Goal: Contribute content: Contribute content

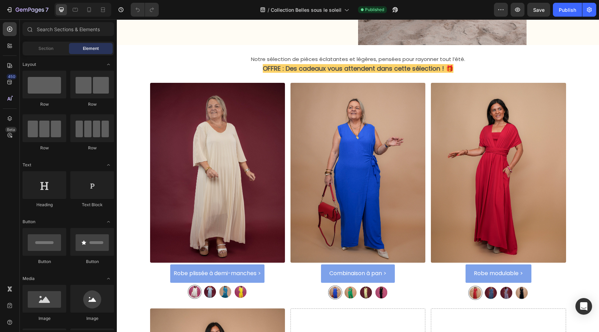
scroll to position [227, 0]
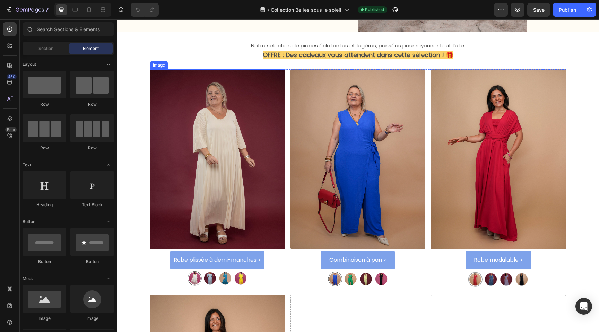
click at [218, 201] on img at bounding box center [217, 159] width 135 height 180
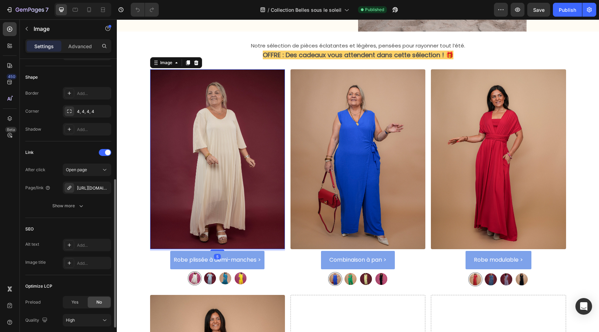
scroll to position [238, 0]
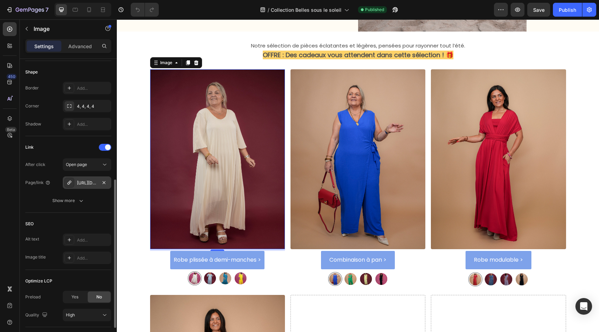
click at [89, 181] on div "[URL][DOMAIN_NAME]" at bounding box center [87, 183] width 20 height 6
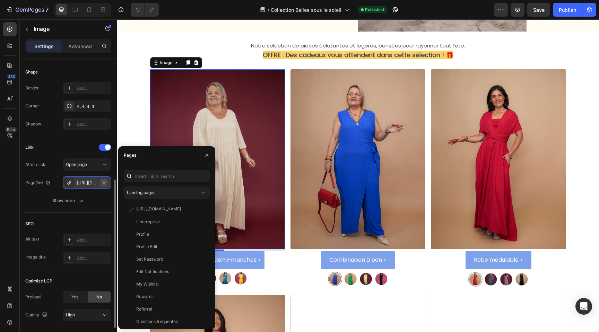
click at [105, 181] on icon "button" at bounding box center [104, 183] width 6 height 6
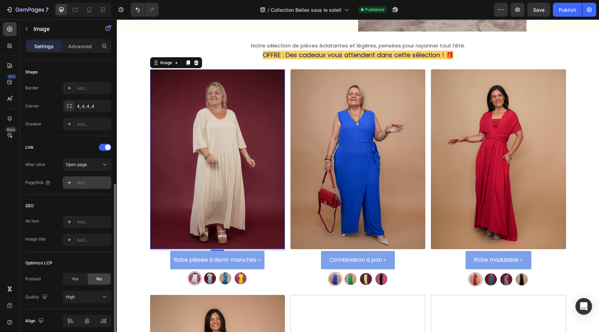
click at [93, 184] on div "Add..." at bounding box center [93, 183] width 33 height 6
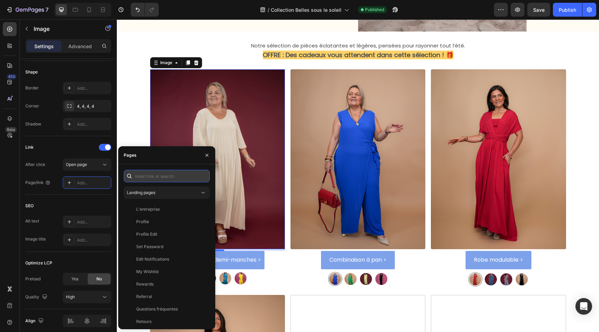
click at [152, 177] on input "text" at bounding box center [167, 176] width 86 height 12
paste input "[URL][DOMAIN_NAME]"
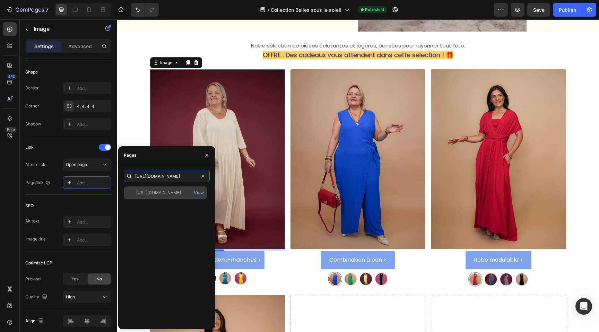
type input "[URL][DOMAIN_NAME]"
click at [168, 191] on div "[URL][DOMAIN_NAME]" at bounding box center [158, 193] width 45 height 6
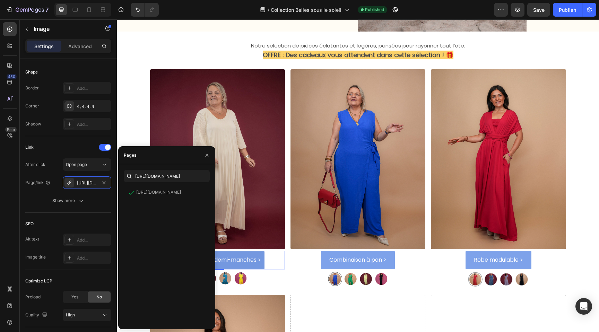
click at [254, 254] on link "Robe plissée à demi-manches >" at bounding box center [217, 260] width 94 height 18
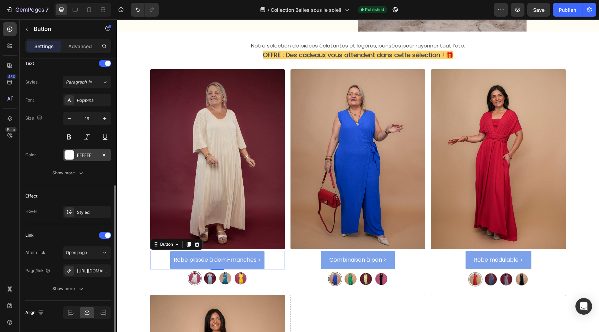
scroll to position [238, 0]
click at [105, 272] on icon "button" at bounding box center [104, 272] width 6 height 6
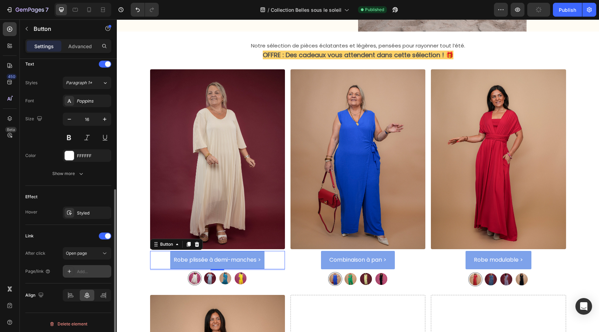
click at [88, 271] on div "Add..." at bounding box center [93, 272] width 33 height 6
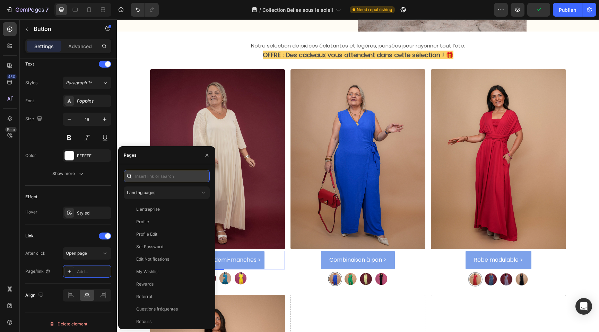
click at [162, 176] on input "text" at bounding box center [167, 176] width 86 height 12
paste input "[URL][DOMAIN_NAME]"
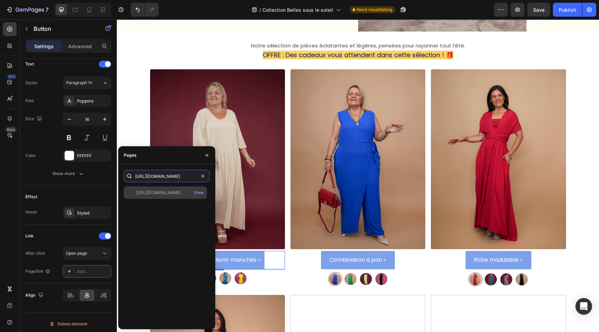
type input "[URL][DOMAIN_NAME]"
click at [161, 190] on div "[URL][DOMAIN_NAME]" at bounding box center [158, 193] width 45 height 6
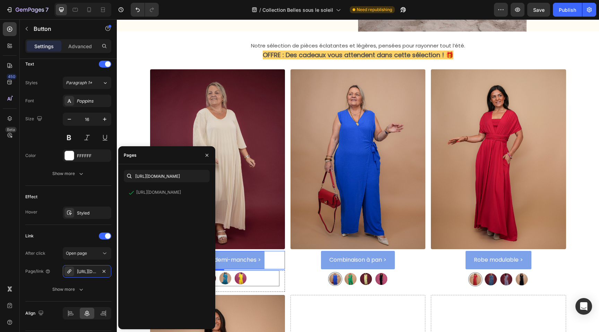
click at [238, 279] on img at bounding box center [218, 278] width 62 height 16
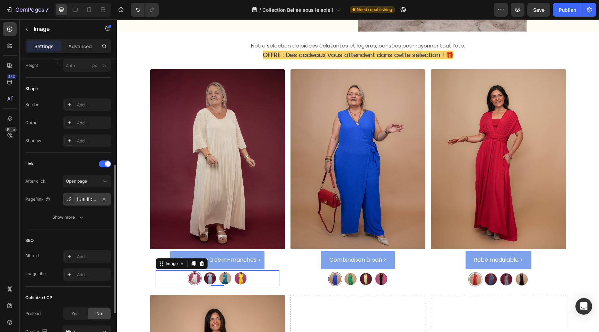
scroll to position [222, 0]
click at [106, 199] on icon "button" at bounding box center [104, 199] width 6 height 6
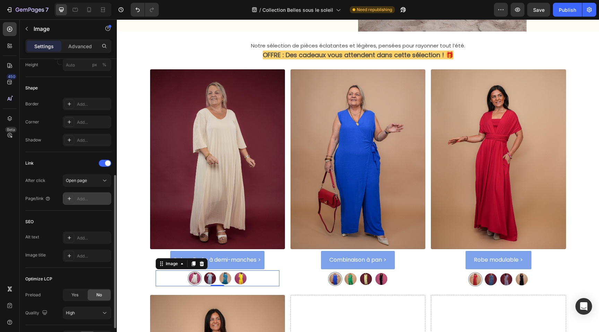
click at [89, 198] on div "Add..." at bounding box center [93, 199] width 33 height 6
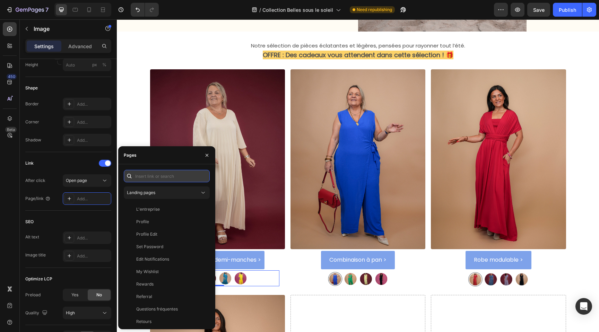
click at [151, 180] on input "text" at bounding box center [167, 176] width 86 height 12
paste input "[URL][DOMAIN_NAME]"
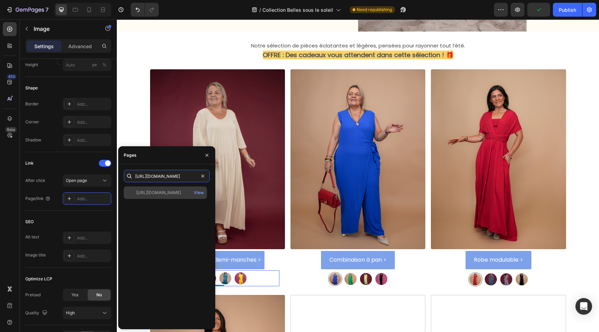
type input "[URL][DOMAIN_NAME]"
click at [153, 190] on div "[URL][DOMAIN_NAME]" at bounding box center [158, 193] width 45 height 6
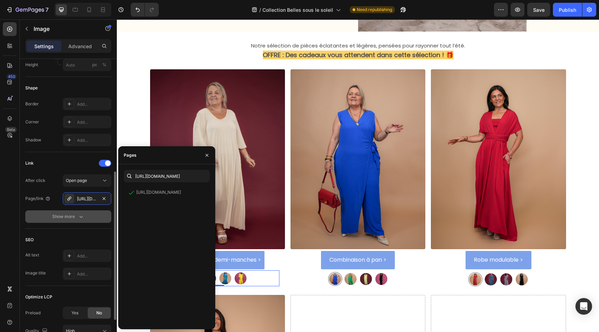
click at [83, 215] on icon "button" at bounding box center [81, 216] width 7 height 7
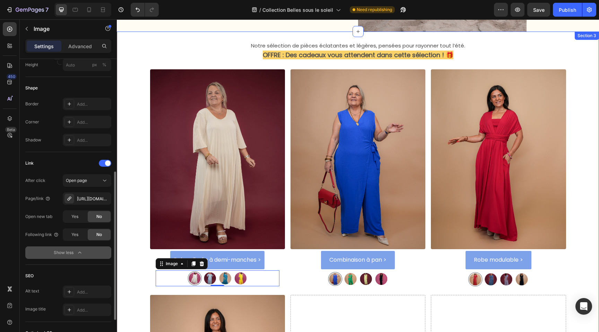
click at [138, 63] on div "Notre sélection de pièces éclatantes et légères, pensées pour rayonner tout l’é…" at bounding box center [358, 276] width 472 height 487
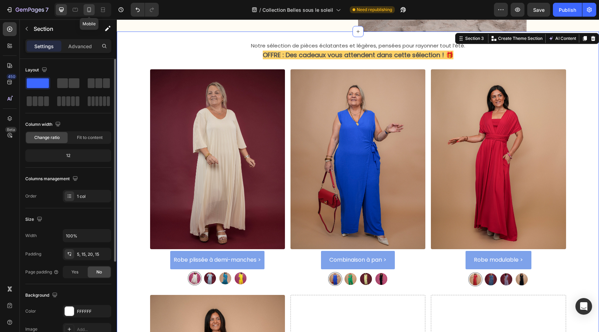
click at [91, 14] on div at bounding box center [89, 9] width 11 height 11
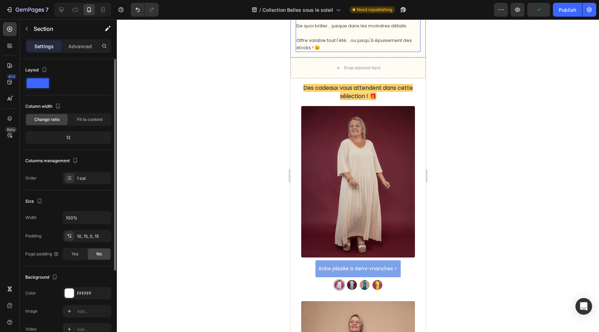
scroll to position [306, 0]
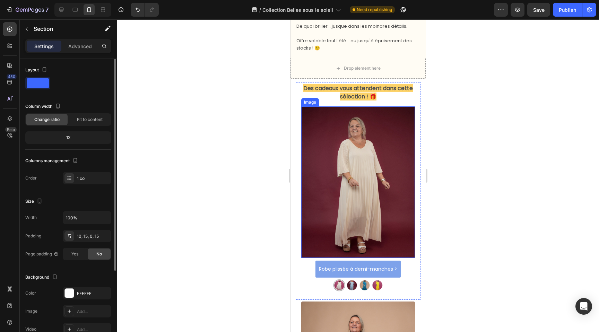
click at [348, 167] on img at bounding box center [358, 182] width 114 height 152
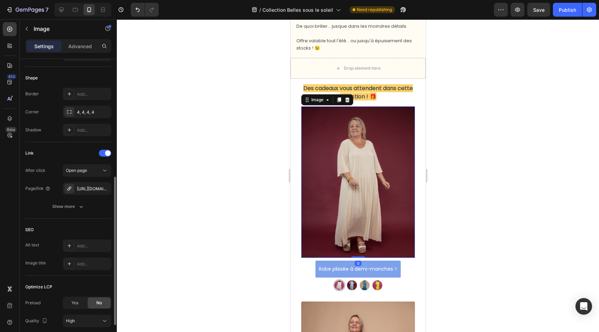
scroll to position [232, 0]
click at [105, 188] on icon "button" at bounding box center [104, 189] width 6 height 6
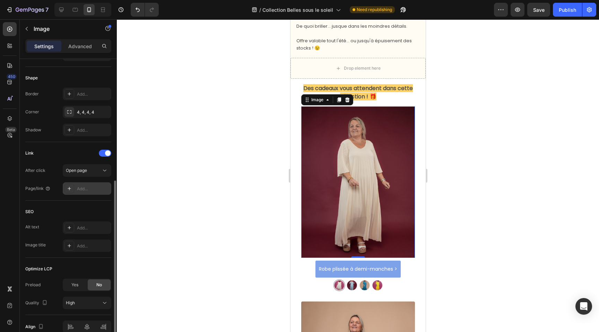
click at [85, 190] on div "Add..." at bounding box center [93, 189] width 33 height 6
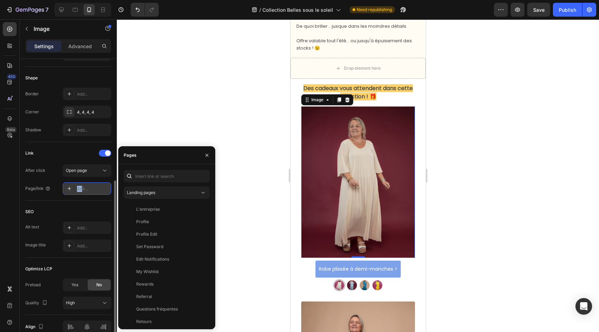
click at [82, 186] on div "Add..." at bounding box center [93, 189] width 33 height 6
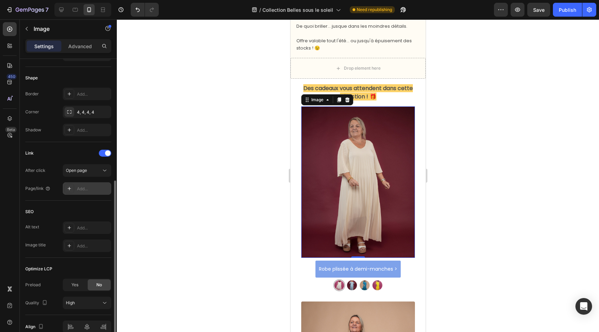
click at [85, 189] on div "Add..." at bounding box center [93, 189] width 33 height 6
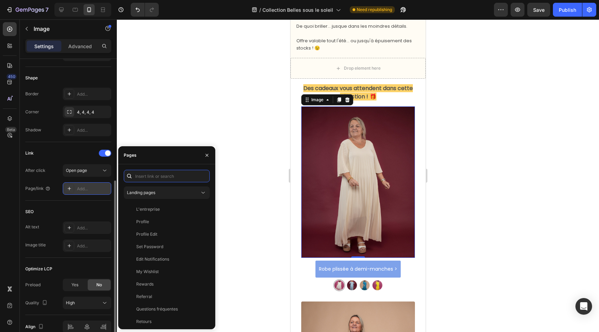
paste input "[URL][DOMAIN_NAME]"
type input "[URL][DOMAIN_NAME]"
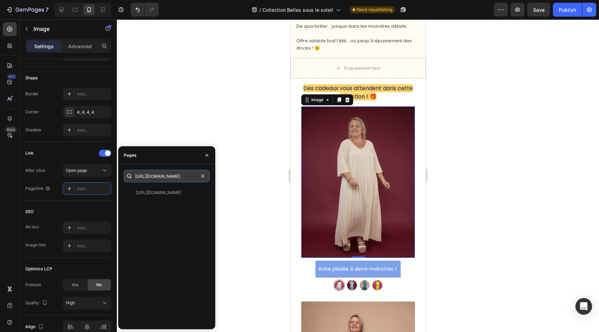
click at [172, 176] on input "[URL][DOMAIN_NAME]" at bounding box center [167, 176] width 86 height 12
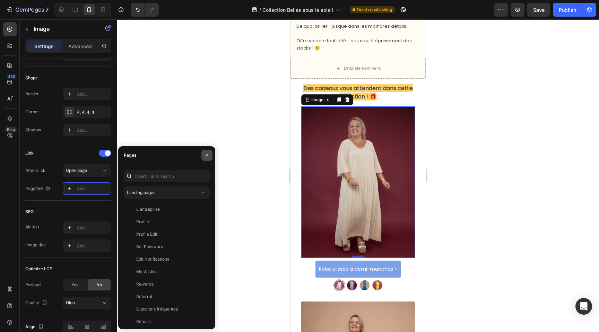
click at [210, 155] on button "button" at bounding box center [206, 155] width 11 height 11
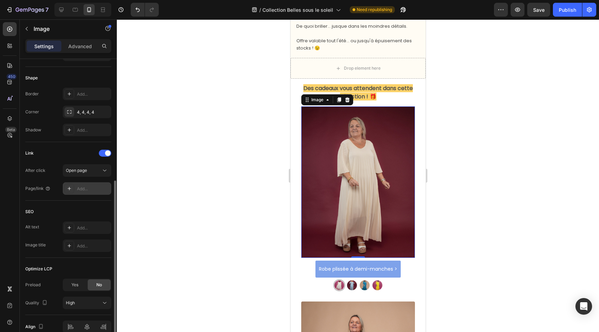
click at [89, 189] on div "Add..." at bounding box center [93, 189] width 33 height 6
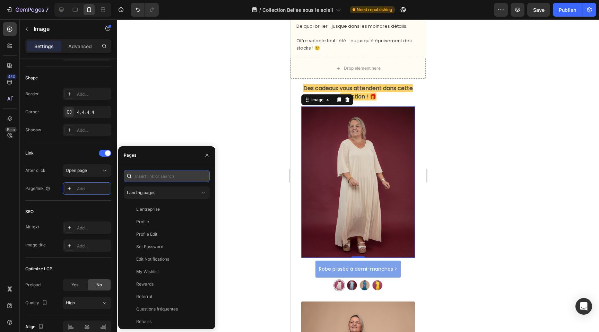
click at [148, 177] on input "text" at bounding box center [167, 176] width 86 height 12
paste input "[URL][DOMAIN_NAME]"
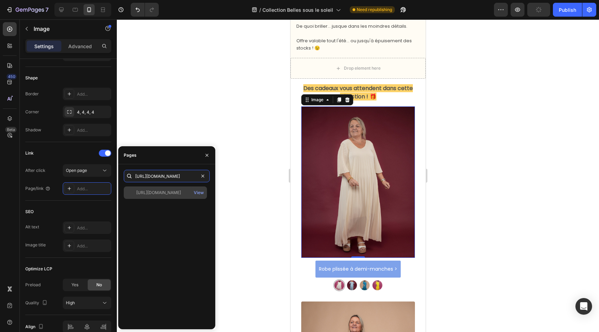
type input "[URL][DOMAIN_NAME]"
click at [159, 193] on div "[URL][DOMAIN_NAME]" at bounding box center [158, 193] width 45 height 6
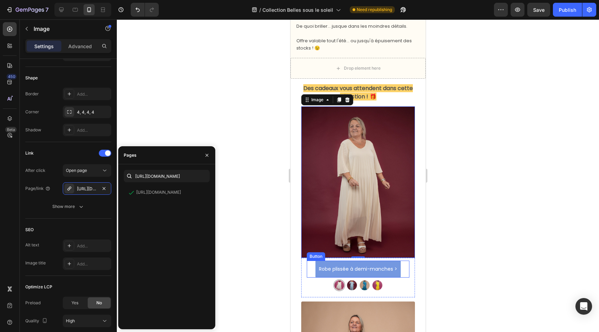
click at [334, 262] on link "Robe plissée à demi-manches >" at bounding box center [357, 269] width 85 height 17
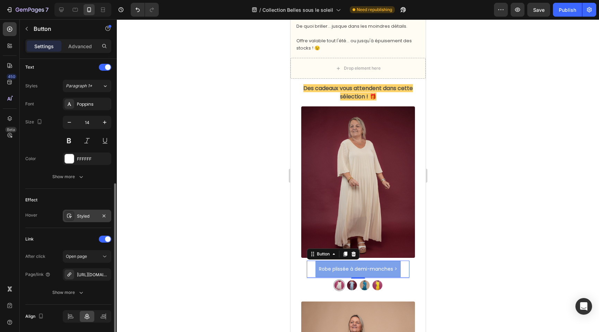
scroll to position [258, 0]
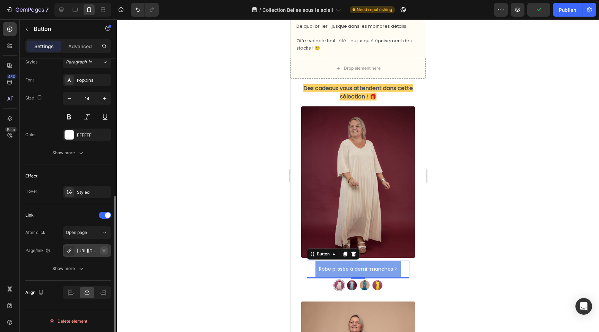
click at [103, 251] on icon "button" at bounding box center [104, 251] width 6 height 6
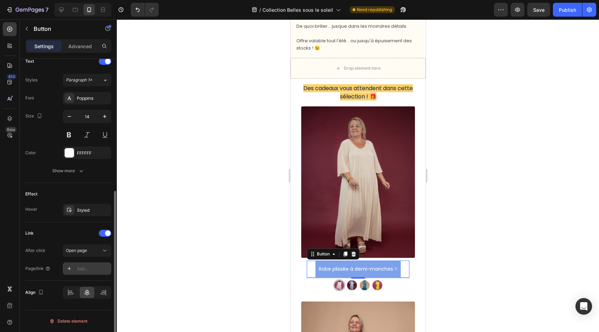
click at [83, 268] on div "Add..." at bounding box center [93, 269] width 33 height 6
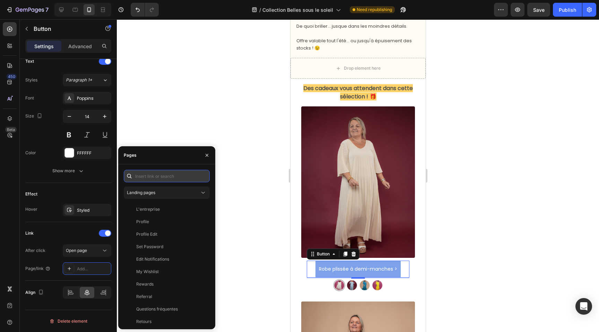
click at [146, 175] on input "text" at bounding box center [167, 176] width 86 height 12
paste input "[URL][DOMAIN_NAME]"
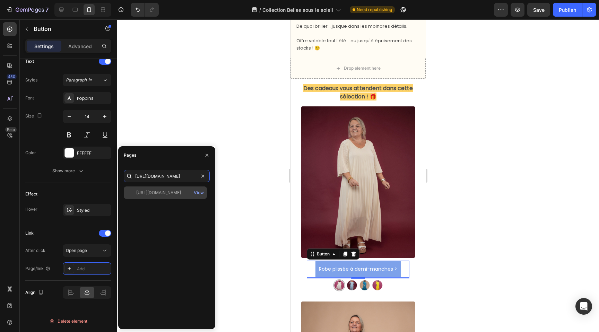
type input "[URL][DOMAIN_NAME]"
click at [149, 191] on div "[URL][DOMAIN_NAME]" at bounding box center [158, 193] width 45 height 6
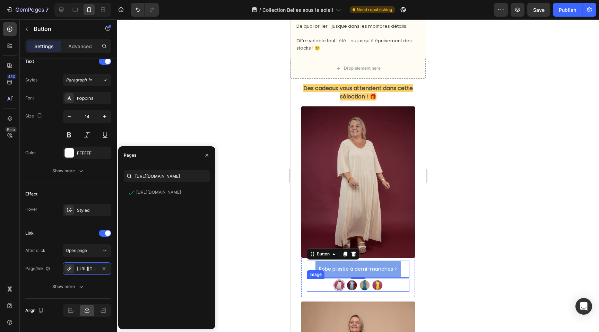
click at [352, 286] on img at bounding box center [357, 285] width 51 height 13
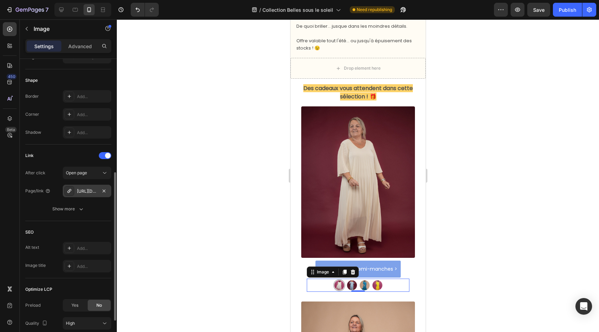
scroll to position [227, 0]
click at [103, 192] on icon "button" at bounding box center [104, 194] width 6 height 6
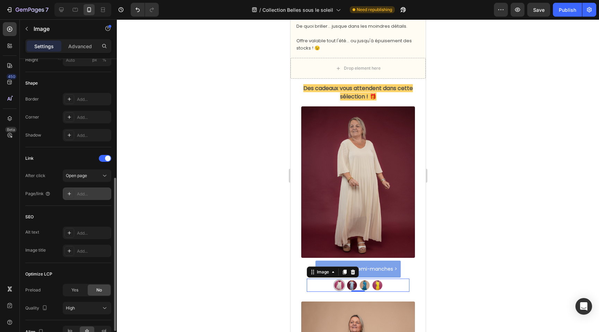
click at [86, 192] on div "Add..." at bounding box center [93, 194] width 33 height 6
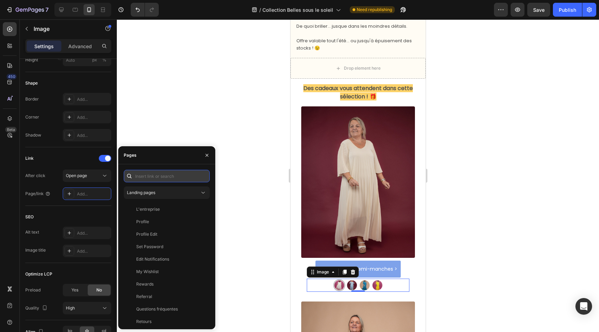
click at [155, 177] on input "text" at bounding box center [167, 176] width 86 height 12
paste input "[URL][DOMAIN_NAME]"
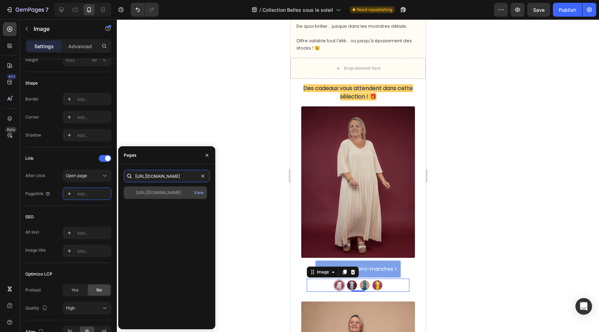
type input "[URL][DOMAIN_NAME]"
click at [158, 190] on div "[URL][DOMAIN_NAME]" at bounding box center [158, 193] width 45 height 6
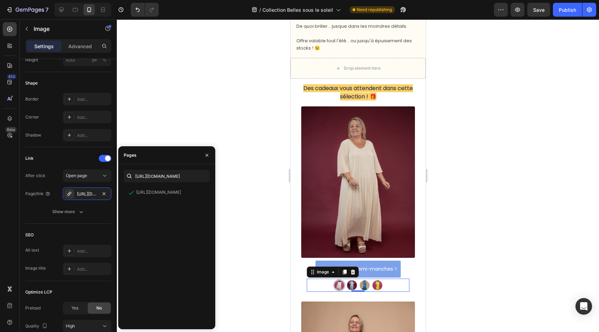
click at [205, 118] on div at bounding box center [358, 175] width 482 height 313
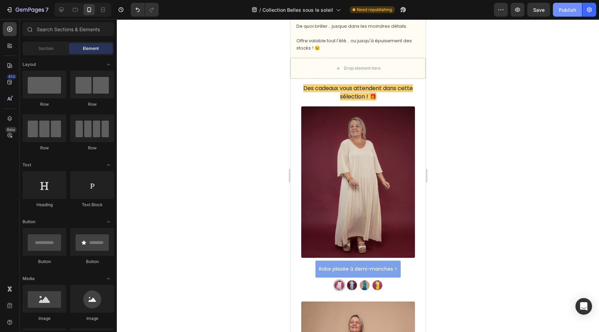
click at [567, 12] on div "Publish" at bounding box center [567, 9] width 17 height 7
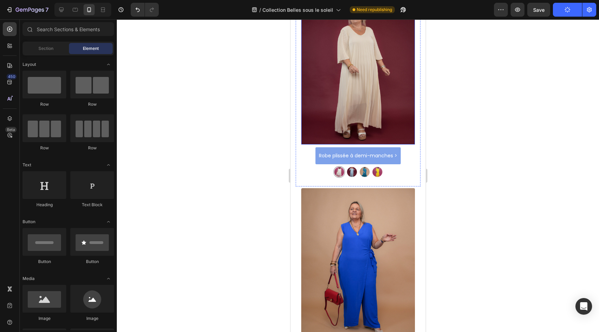
scroll to position [422, 0]
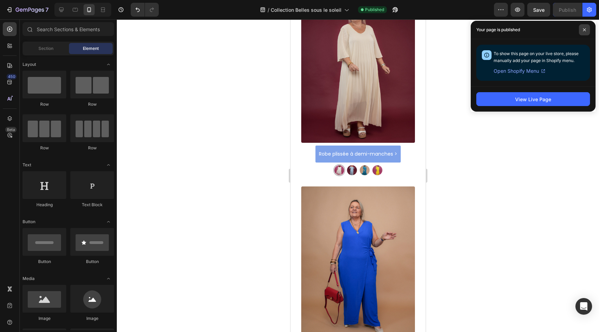
click at [585, 31] on span at bounding box center [584, 29] width 11 height 11
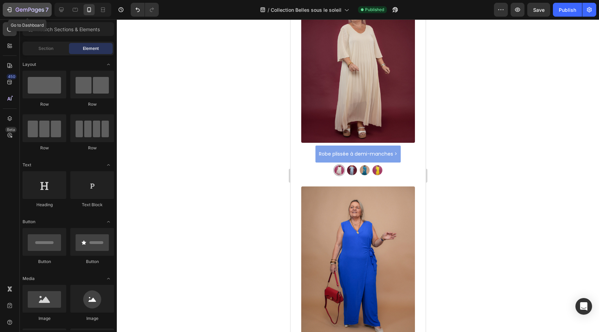
click at [23, 9] on icon "button" at bounding box center [25, 10] width 4 height 3
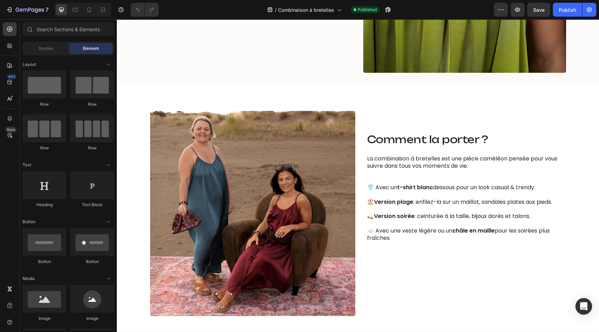
scroll to position [758, 0]
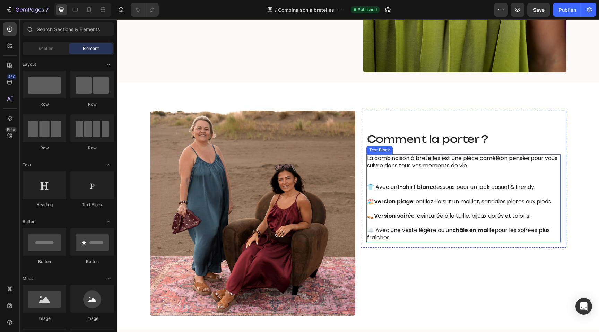
click at [399, 187] on strong "t-shirt blanc" at bounding box center [415, 187] width 36 height 8
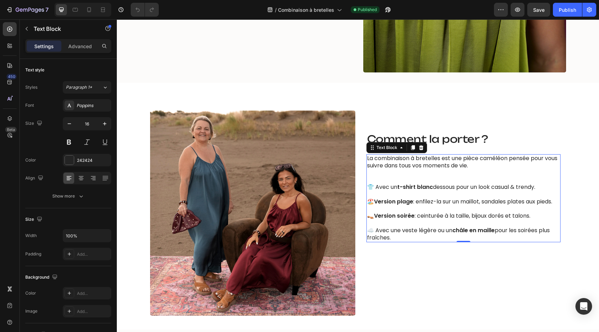
click at [428, 178] on p at bounding box center [463, 179] width 193 height 7
click at [498, 188] on p "👕 Avec un t-shirt blanc dessous pour un look casual & trendy." at bounding box center [463, 191] width 193 height 15
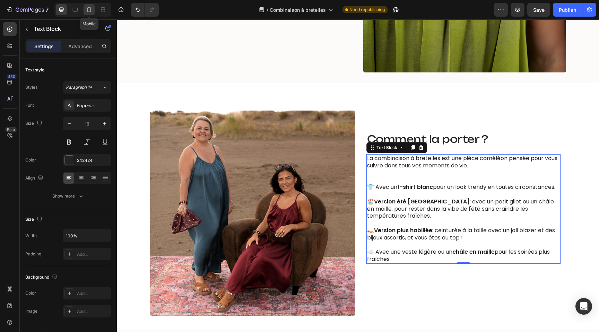
click at [89, 12] on icon at bounding box center [89, 9] width 4 height 5
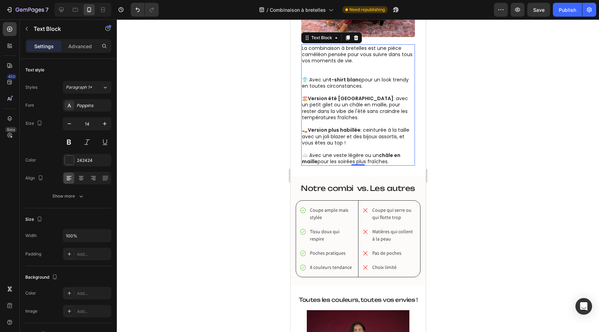
scroll to position [941, 0]
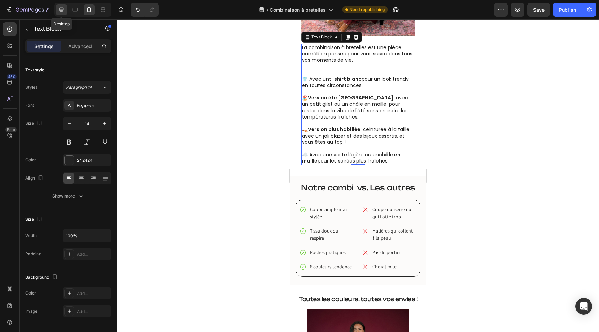
click at [59, 7] on icon at bounding box center [61, 9] width 7 height 7
type input "16"
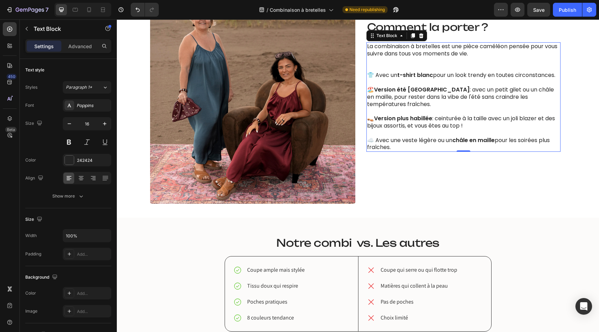
scroll to position [907, 0]
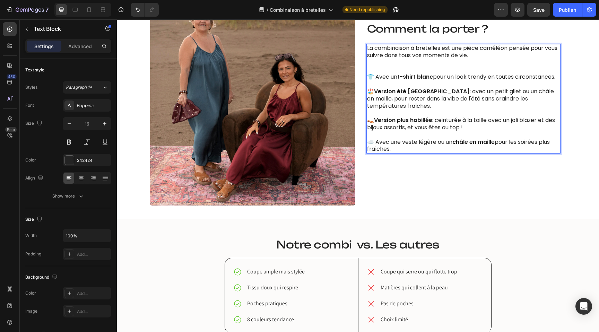
click at [458, 138] on strong "châle en maille" at bounding box center [473, 142] width 42 height 8
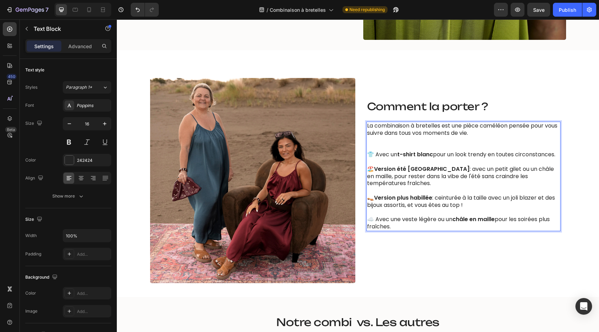
scroll to position [788, 0]
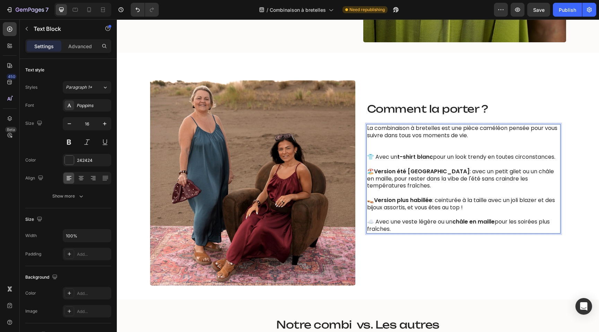
click at [404, 222] on p "☁️ Avec une veste légère ou un châle en maille pour les soirées plus fraîches." at bounding box center [463, 225] width 193 height 15
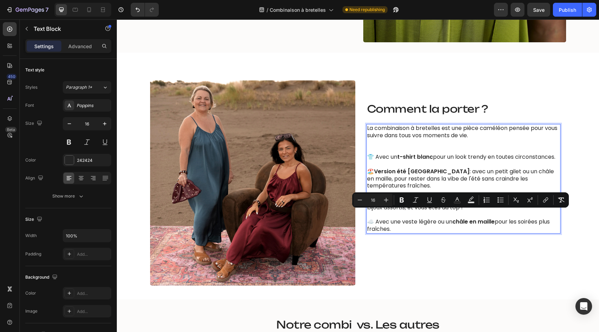
drag, startPoint x: 391, startPoint y: 222, endPoint x: 369, endPoint y: 216, distance: 23.3
click at [369, 218] on p "☁️ Avec une veste légère ou un châle en maille pour les soirées plus fraîches." at bounding box center [463, 225] width 193 height 15
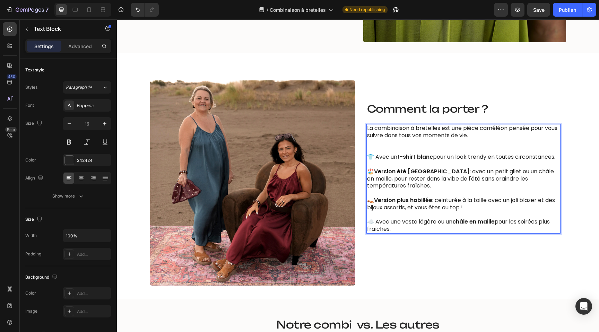
click at [369, 218] on p "☁️ Avec une veste légère ou un châle en maille pour les soirées plus fraîches." at bounding box center [463, 225] width 193 height 15
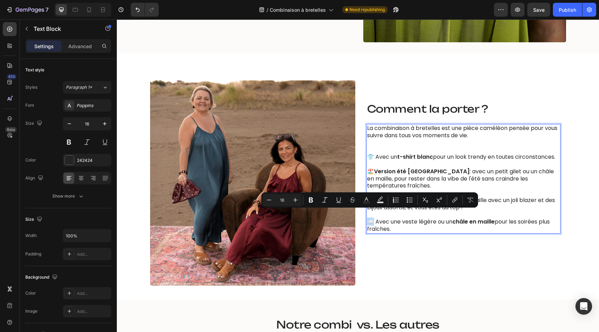
copy p "☁️"
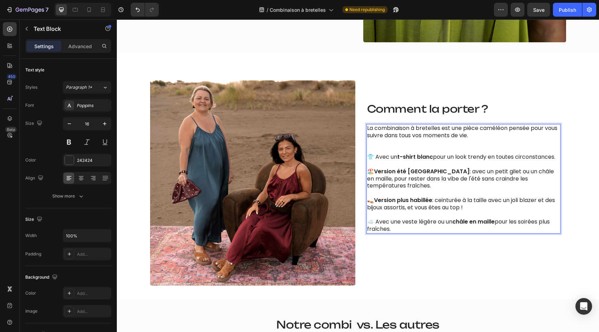
click at [370, 174] on p "🏖️ Version été indien : avec un petit gilet ou un châle en maille, pour rester …" at bounding box center [463, 182] width 193 height 29
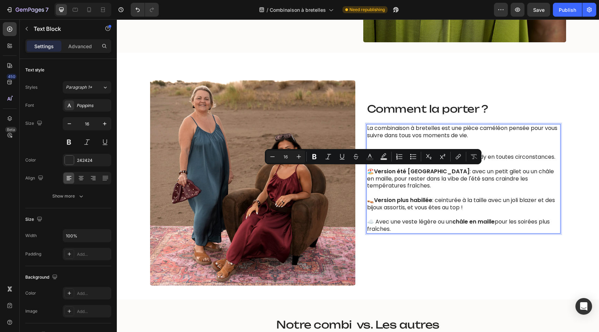
click at [370, 171] on p "🏖️ Version été indien : avec un petit gilet ou un châle en maille, pour rester …" at bounding box center [463, 182] width 193 height 29
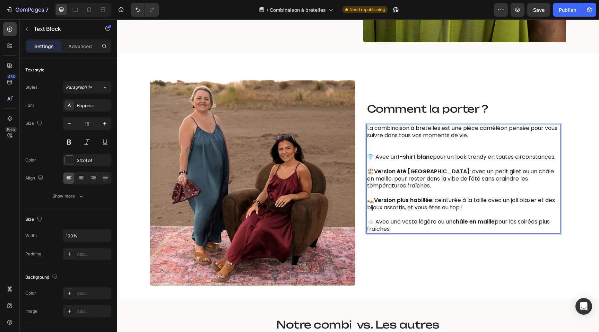
click at [370, 171] on p "🏖️ Version été indien : avec un petit gilet ou un châle en maille, pour rester …" at bounding box center [463, 182] width 193 height 29
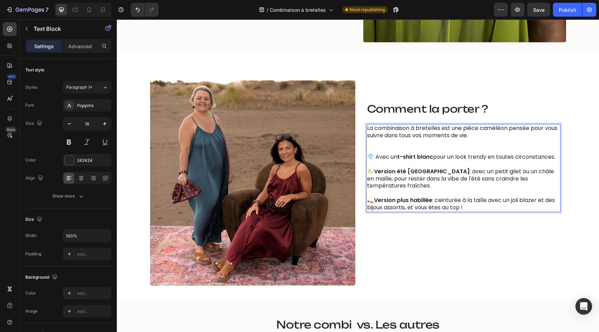
click at [498, 170] on p "⛅️ Version été indien : avec un petit gilet ou un châle en maille, pour rester …" at bounding box center [463, 182] width 193 height 29
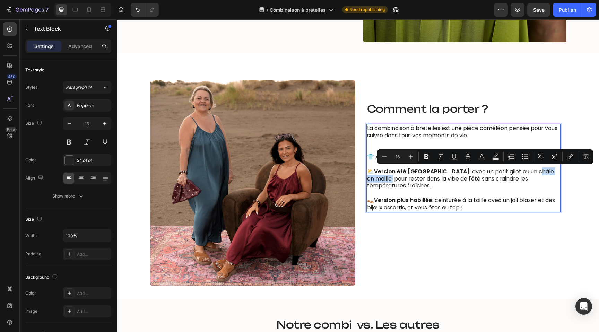
drag, startPoint x: 498, startPoint y: 171, endPoint x: 539, endPoint y: 173, distance: 41.0
click at [539, 173] on p "⛅️ Version été indien : avec un petit gilet ou un châle en maille, pour rester …" at bounding box center [463, 182] width 193 height 29
click at [570, 157] on icon "Editor contextual toolbar" at bounding box center [570, 156] width 7 height 7
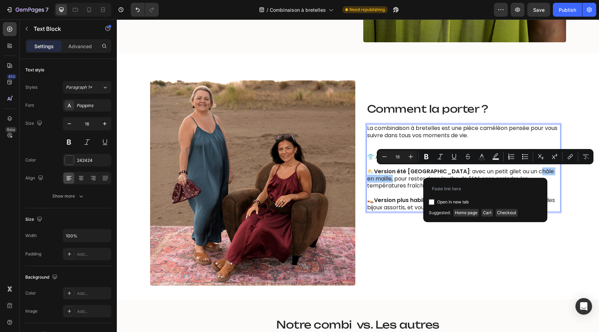
click at [447, 202] on span "Open in new tab" at bounding box center [453, 202] width 32 height 8
checkbox input "true"
click at [449, 191] on input "Editor contextual toolbar" at bounding box center [485, 188] width 113 height 11
type input "☁️"
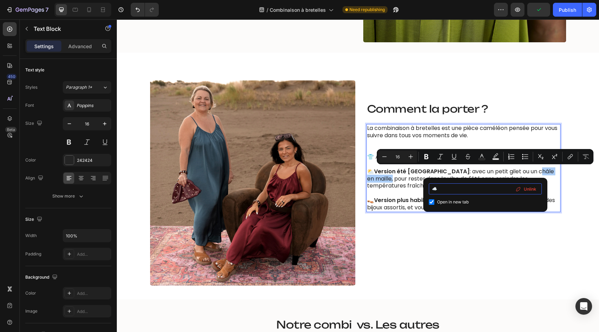
click at [449, 191] on input "☁️" at bounding box center [485, 188] width 113 height 11
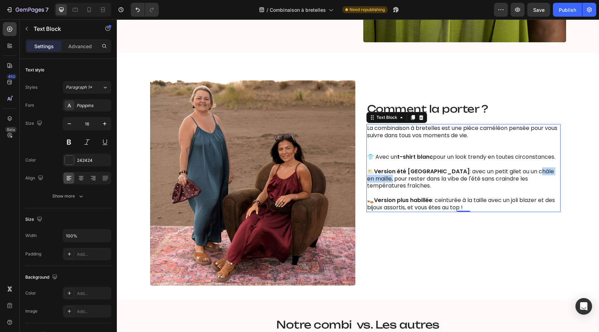
click at [509, 171] on p "⛅️ Version été indien : avec un petit gilet ou un châle en maille, pour rester …" at bounding box center [463, 182] width 193 height 29
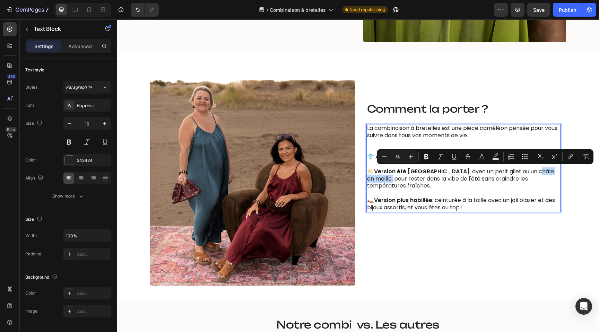
drag, startPoint x: 539, startPoint y: 172, endPoint x: 497, endPoint y: 173, distance: 42.3
click at [497, 173] on p "⛅️ Version été indien : avec un petit gilet ou un châle en maille, pour rester …" at bounding box center [463, 182] width 193 height 29
click at [569, 155] on icon "Editor contextual toolbar" at bounding box center [570, 156] width 7 height 7
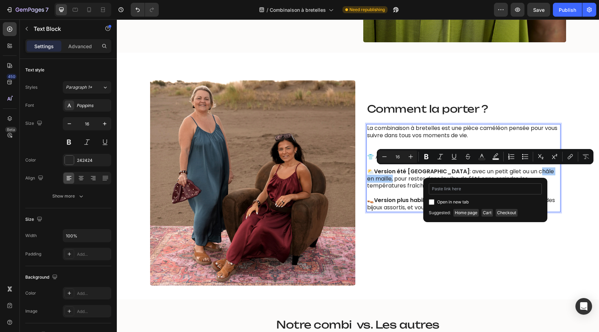
click at [484, 187] on input "Editor contextual toolbar" at bounding box center [485, 188] width 113 height 11
type input "https://aya-ibiza.com/products/pull-chale-blanc-1794"
click at [449, 201] on span "Open in new tab" at bounding box center [453, 202] width 32 height 8
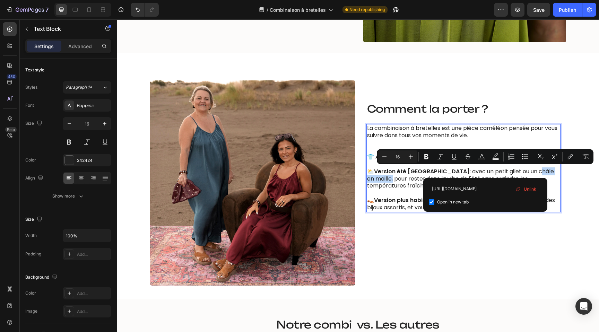
checkbox input "true"
click at [481, 157] on icon "Editor contextual toolbar" at bounding box center [481, 156] width 7 height 7
type input "242424"
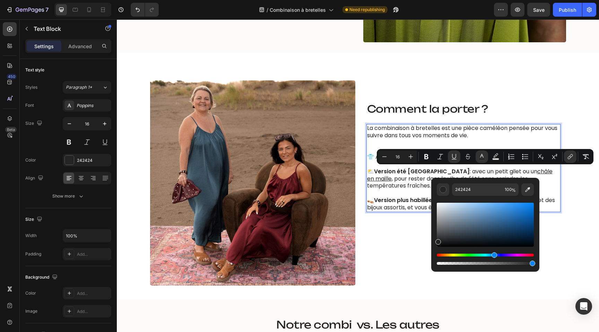
click at [493, 255] on div "Hue" at bounding box center [485, 255] width 97 height 3
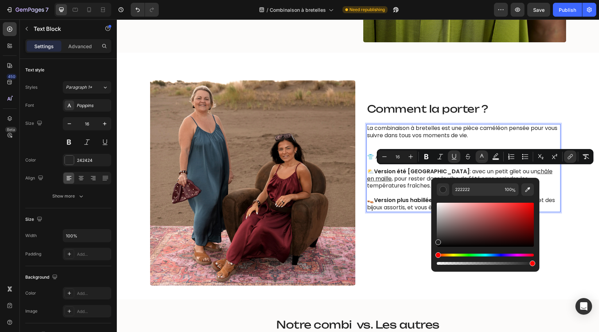
click at [490, 255] on div "Hue" at bounding box center [485, 255] width 97 height 3
drag, startPoint x: 443, startPoint y: 241, endPoint x: 520, endPoint y: 218, distance: 81.2
click at [521, 218] on div "Editor contextual toolbar" at bounding box center [485, 225] width 97 height 44
click at [498, 256] on div "Editor contextual toolbar" at bounding box center [485, 259] width 97 height 11
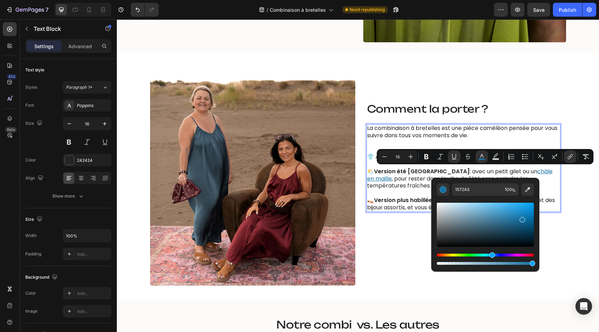
drag, startPoint x: 439, startPoint y: 254, endPoint x: 491, endPoint y: 256, distance: 52.7
click at [491, 256] on div "Hue" at bounding box center [493, 255] width 6 height 6
click at [518, 215] on div "Editor contextual toolbar" at bounding box center [485, 225] width 97 height 44
click at [509, 217] on div "Editor contextual toolbar" at bounding box center [485, 225] width 97 height 44
click at [506, 221] on div "Editor contextual toolbar" at bounding box center [485, 225] width 97 height 44
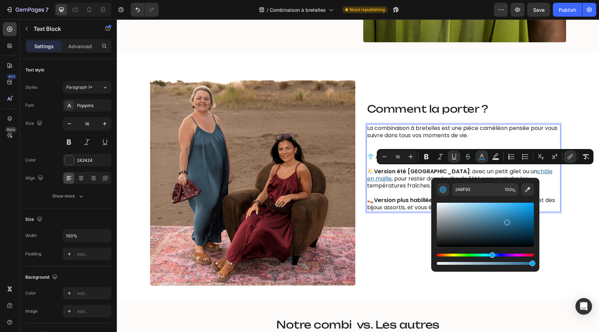
click at [524, 226] on div "Editor contextual toolbar" at bounding box center [485, 225] width 97 height 44
click at [521, 211] on div "Editor contextual toolbar" at bounding box center [485, 225] width 97 height 44
click at [508, 221] on div "Editor contextual toolbar" at bounding box center [485, 225] width 97 height 44
click at [507, 214] on div "Editor contextual toolbar" at bounding box center [485, 225] width 97 height 44
click at [516, 217] on div "Editor contextual toolbar" at bounding box center [485, 225] width 97 height 44
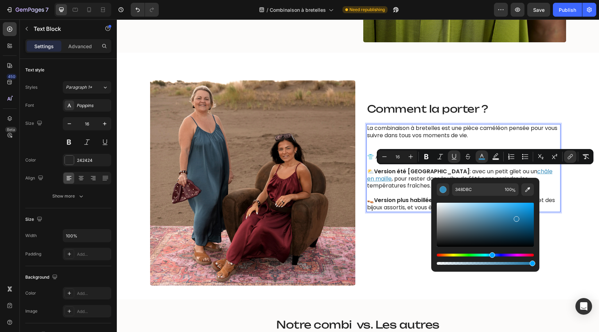
type input "1F78A8"
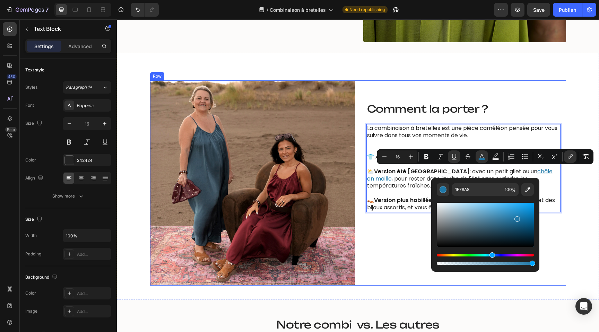
click at [403, 246] on div "Comment la porter ? Heading Comment la porter ? Heading Image La combinaison à …" at bounding box center [463, 182] width 205 height 205
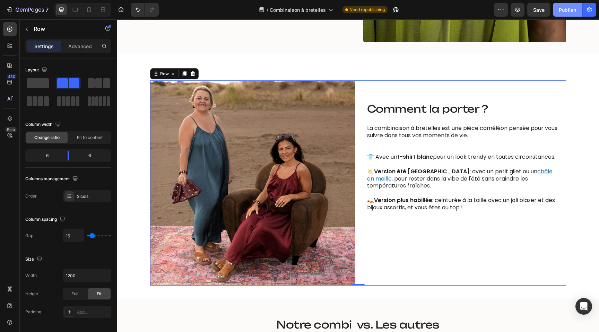
click at [560, 12] on div "Publish" at bounding box center [567, 9] width 17 height 7
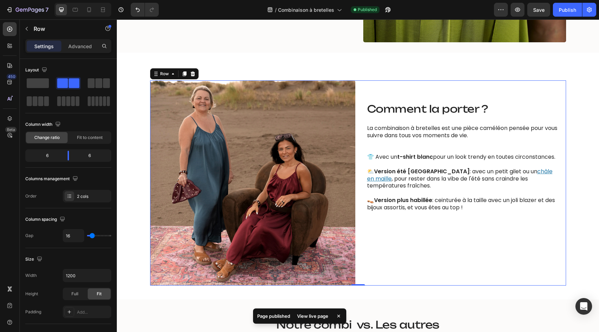
click at [451, 13] on div "/ Combinaison à bretelles Published" at bounding box center [329, 10] width 330 height 14
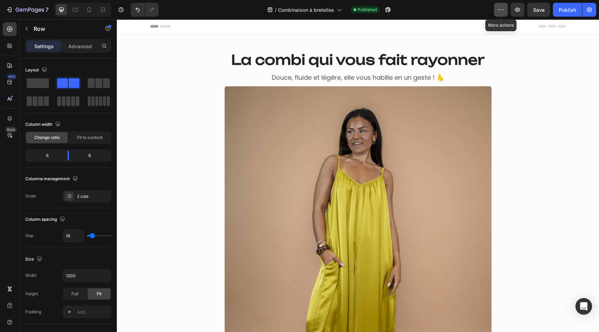
click at [501, 10] on icon "button" at bounding box center [501, 9] width 7 height 7
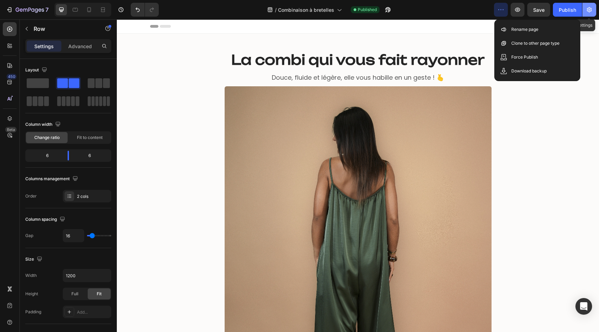
click at [588, 12] on icon "button" at bounding box center [589, 9] width 5 height 5
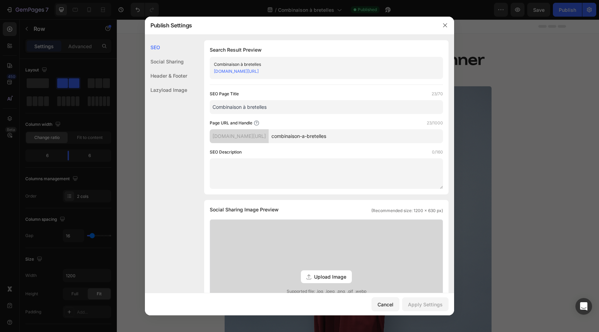
click at [233, 71] on link "aya-ibiza.myshopify.com/pages/combinaison-a-bretelles" at bounding box center [236, 71] width 45 height 5
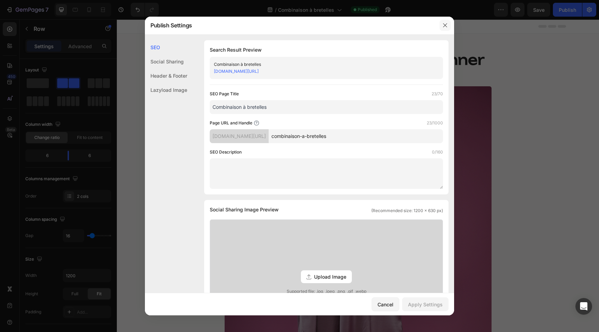
click at [442, 25] on icon "button" at bounding box center [445, 26] width 6 height 6
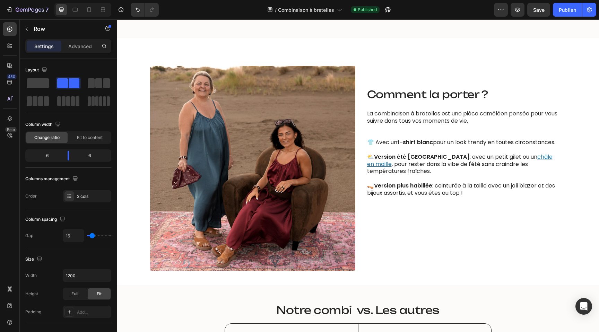
scroll to position [841, 0]
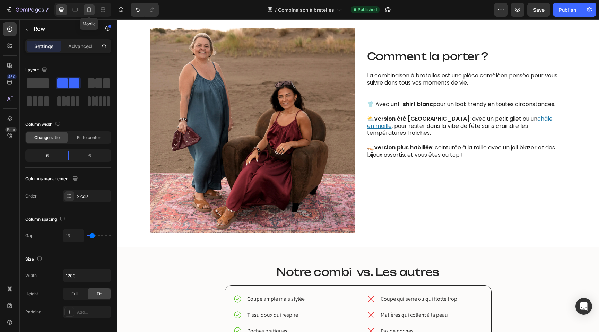
click at [88, 12] on icon at bounding box center [89, 9] width 7 height 7
type input "100%"
